Goal: Information Seeking & Learning: Learn about a topic

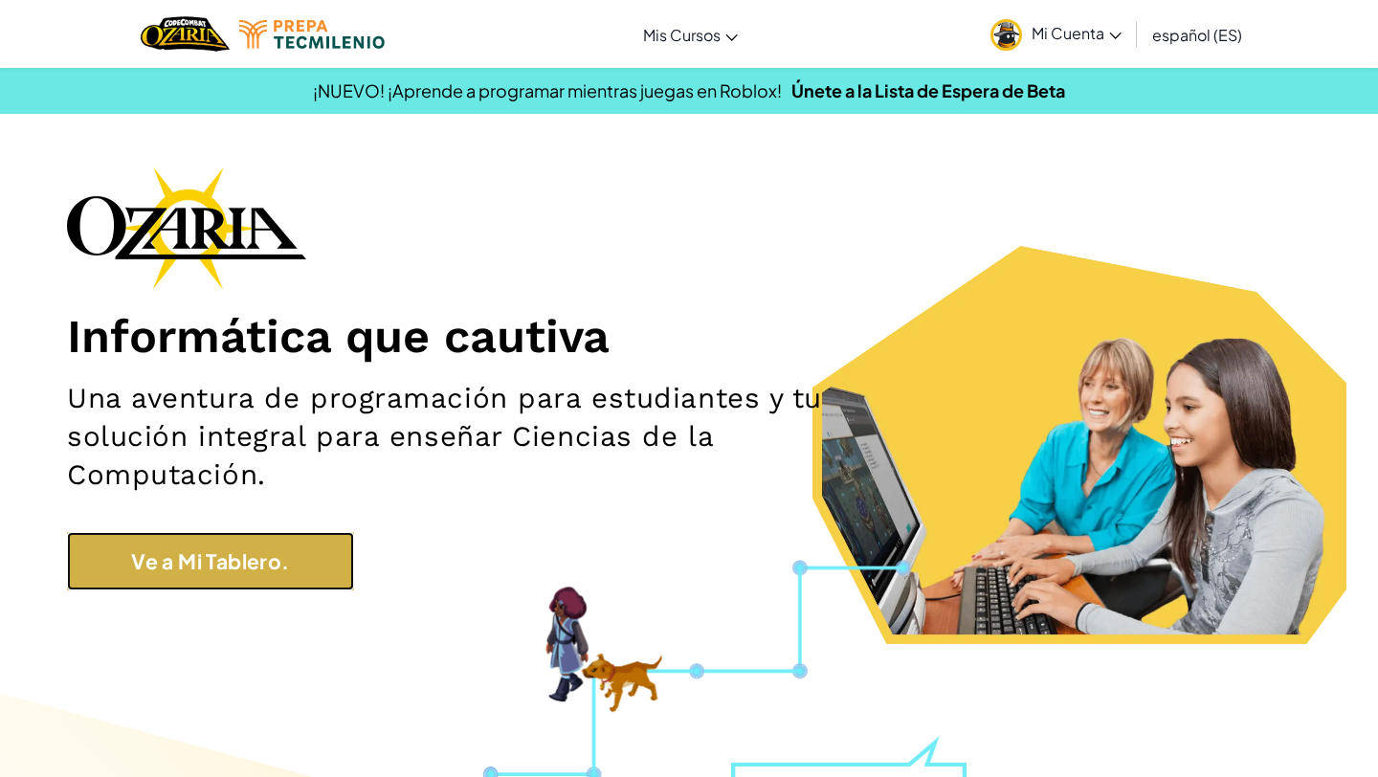
click at [319, 581] on link "Ve a Mi Tablero." at bounding box center [210, 561] width 287 height 59
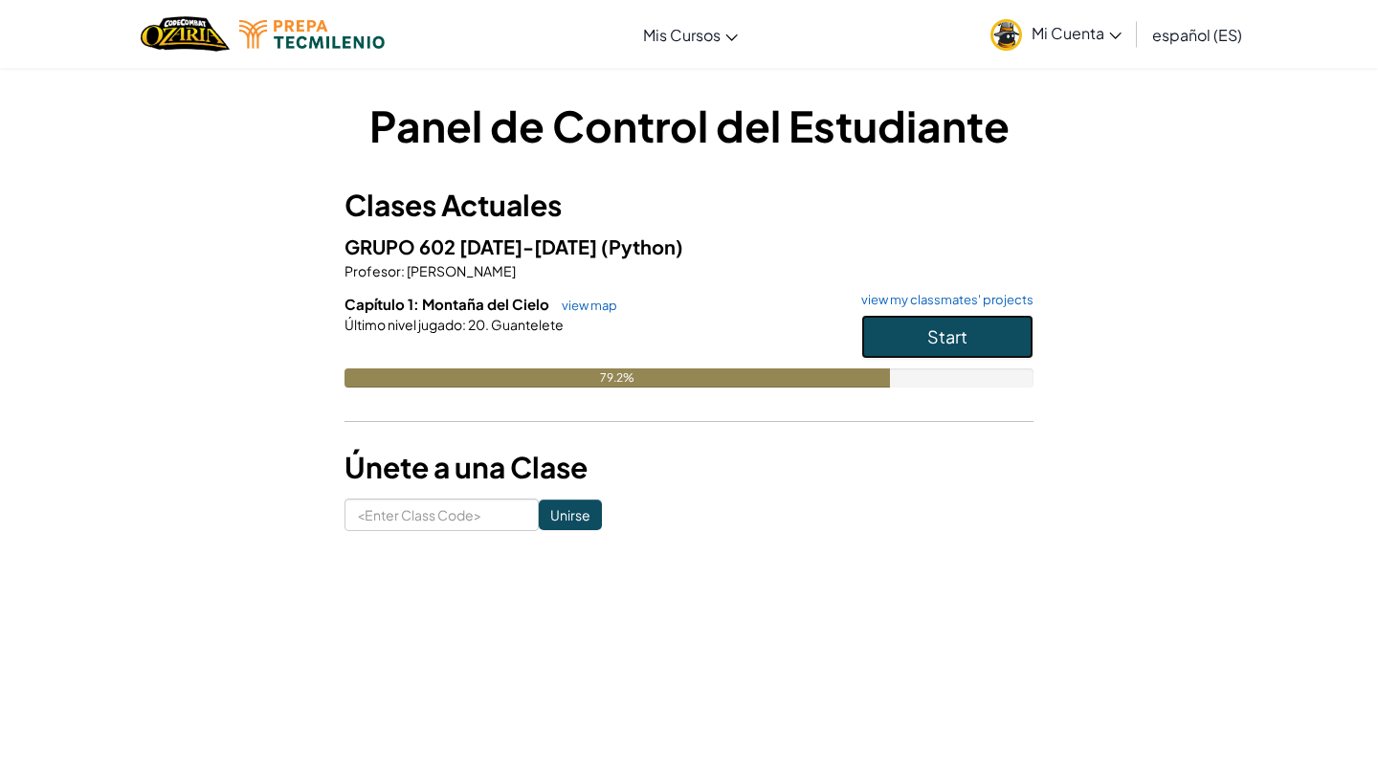
click at [910, 338] on button "Start" at bounding box center [947, 337] width 172 height 44
